Goal: Task Accomplishment & Management: Use online tool/utility

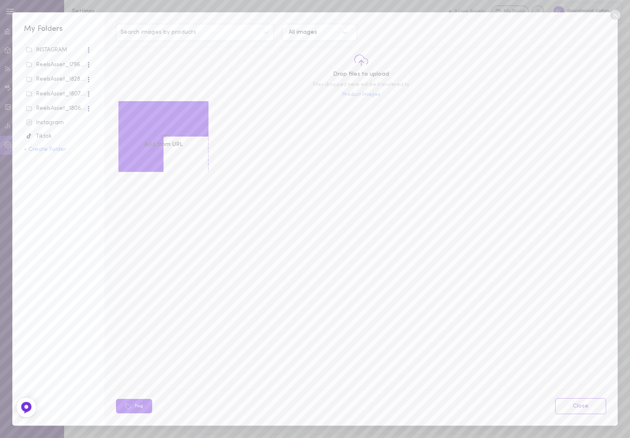
click at [57, 61] on div "ReelsAsset_17965_4704" at bounding box center [56, 65] width 60 height 8
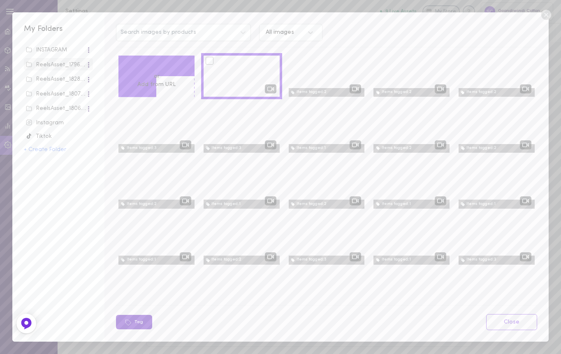
click at [140, 320] on button "Tag" at bounding box center [134, 322] width 36 height 14
click at [239, 73] on div at bounding box center [242, 76] width 76 height 41
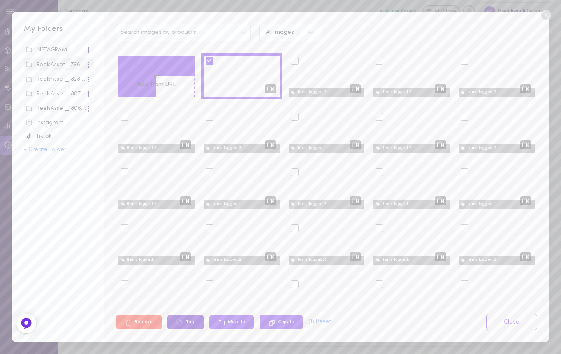
click at [183, 323] on button "Tag" at bounding box center [185, 322] width 36 height 14
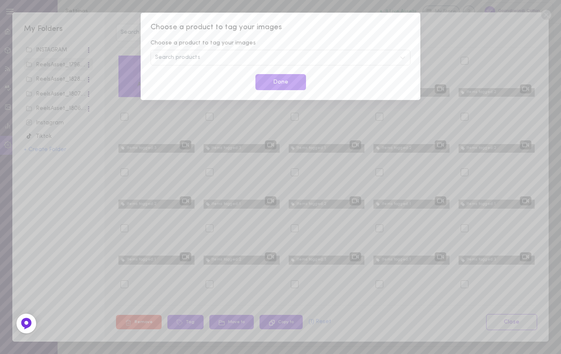
click at [183, 52] on div "Search products" at bounding box center [281, 58] width 260 height 16
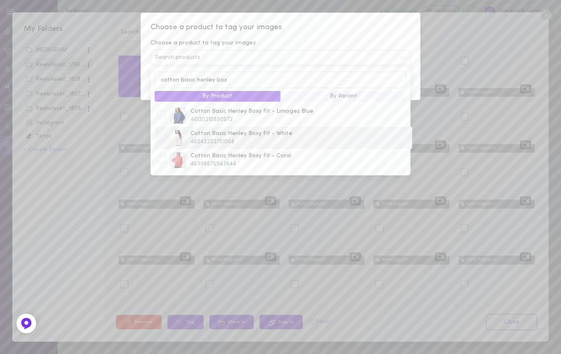
click at [200, 140] on span "46242252751068" at bounding box center [299, 142] width 219 height 8
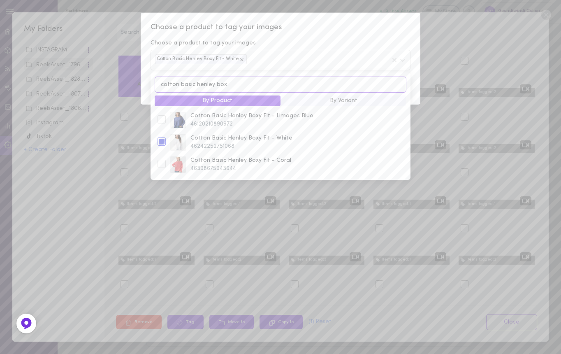
click at [215, 84] on input "cotton basic henley box" at bounding box center [281, 84] width 252 height 16
click at [216, 84] on input "cotton basic henley box" at bounding box center [281, 84] width 252 height 16
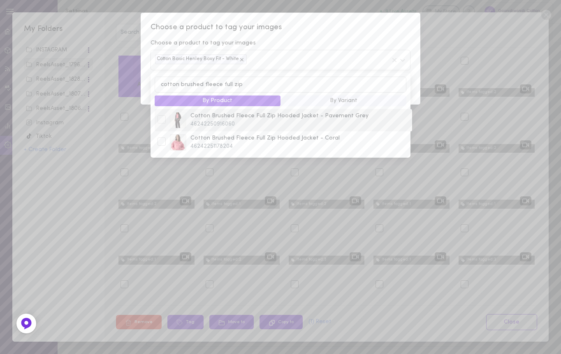
click at [158, 120] on div at bounding box center [162, 119] width 8 height 8
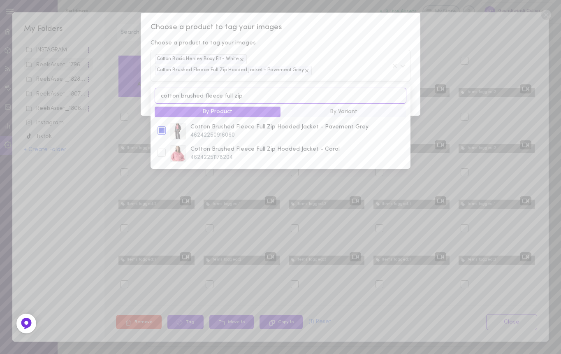
click at [279, 93] on input "cotton brushed fleece full zip" at bounding box center [281, 96] width 252 height 16
paste input "Cotton Wide Leg Fleece Track Pant - Pavement Grey $77.40 $129.00"
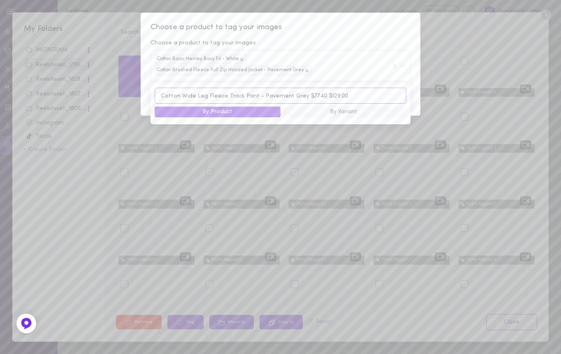
drag, startPoint x: 298, startPoint y: 95, endPoint x: 355, endPoint y: 97, distance: 56.8
click at [355, 97] on input "Cotton Wide Leg Fleece Track Pant - Pavement Grey $77.40 $129.00" at bounding box center [281, 96] width 252 height 16
drag, startPoint x: 297, startPoint y: 95, endPoint x: 382, endPoint y: 98, distance: 85.2
click at [382, 98] on input "Cotton Wide Leg Fleece Track Pant - Pavement Grey $77.40 $129.00" at bounding box center [281, 96] width 252 height 16
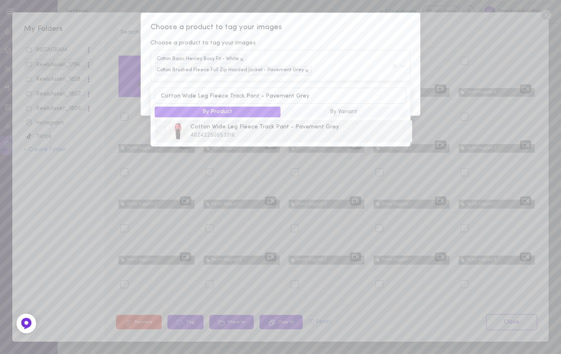
click at [162, 128] on div at bounding box center [162, 130] width 8 height 8
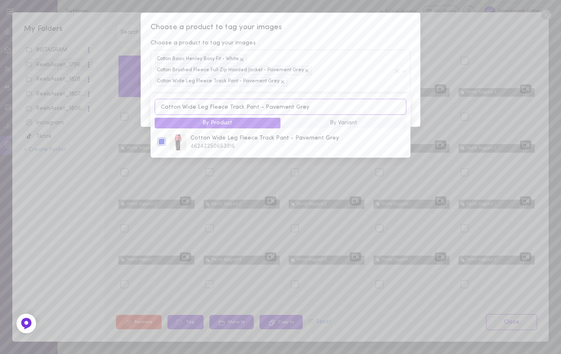
click at [299, 105] on input "Cotton Wide Leg Fleece Track Pant - Pavement Grey" at bounding box center [281, 107] width 252 height 16
paste input "Oversized Cotton Brushed Fleece Sweater - Pavement Grey $71.40 $119.00"
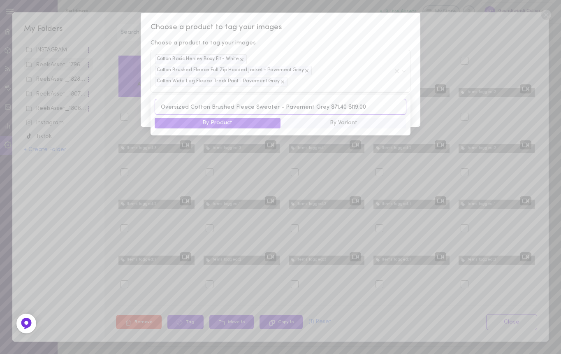
drag, startPoint x: 317, startPoint y: 106, endPoint x: 379, endPoint y: 107, distance: 62.5
click at [379, 107] on input "Oversized Cotton Brushed Fleece Sweater - Pavement Grey $71.40 $119.00" at bounding box center [281, 107] width 252 height 16
type input "Oversized Cotton Brushed Fleece Sweater - Pavement Grey"
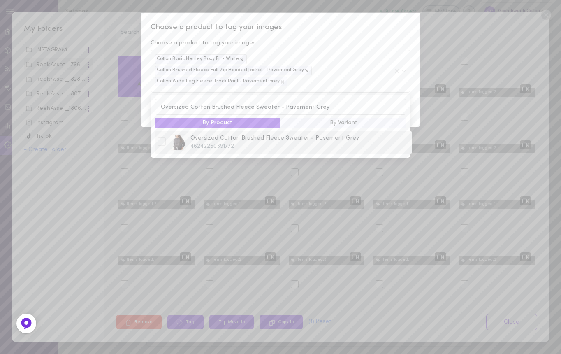
click at [158, 140] on div at bounding box center [162, 141] width 8 height 8
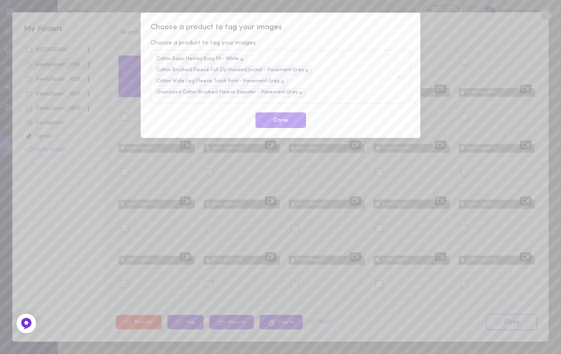
click at [439, 168] on div "Choose a product to tag your images Choose a product to tag your images Cotton …" at bounding box center [280, 177] width 561 height 354
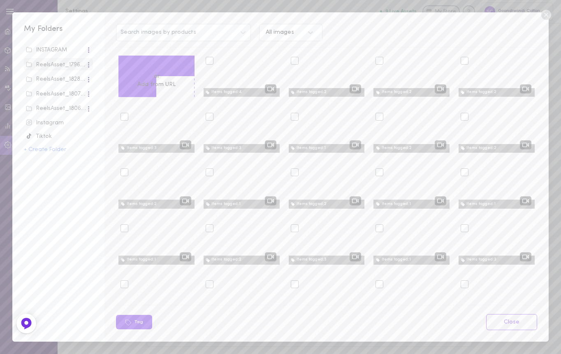
click at [249, 97] on div at bounding box center [242, 76] width 76 height 41
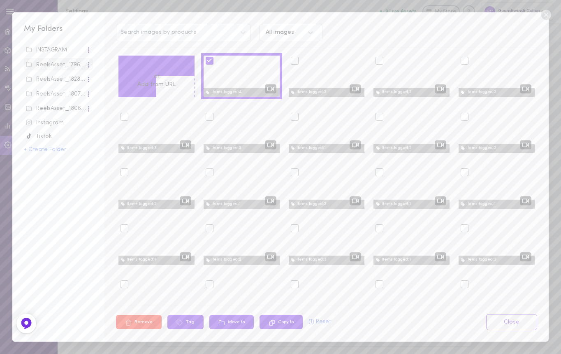
click at [250, 97] on div at bounding box center [242, 76] width 76 height 41
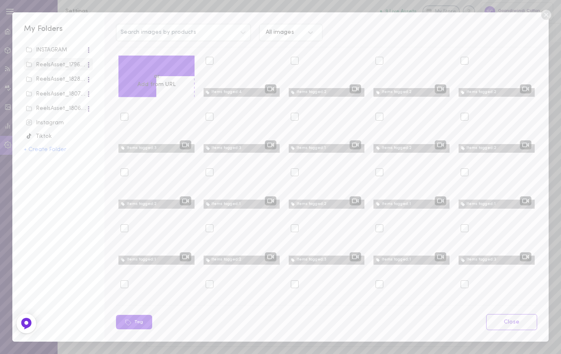
click at [543, 17] on icon at bounding box center [546, 15] width 10 height 10
